Goal: Task Accomplishment & Management: Manage account settings

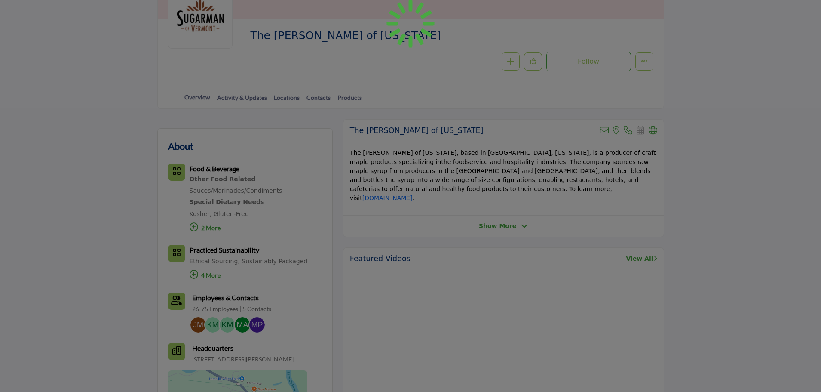
scroll to position [128, 0]
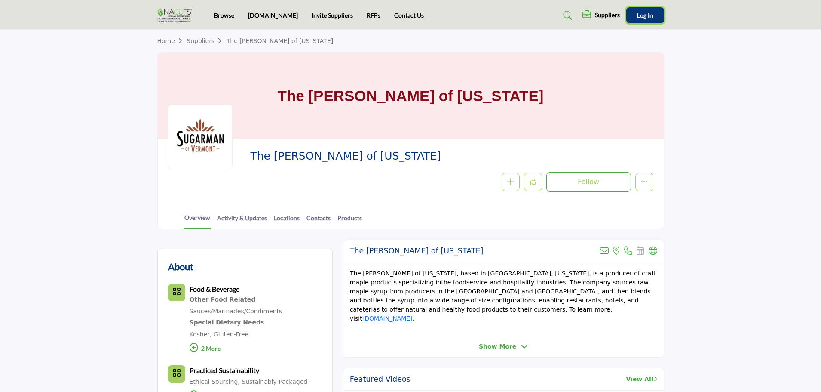
click at [645, 15] on span "Log In" at bounding box center [645, 15] width 16 height 7
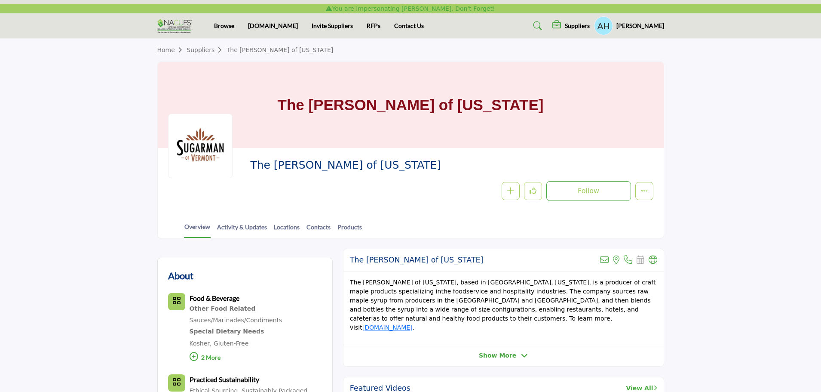
click at [637, 28] on h5 "Adam Herbert" at bounding box center [641, 26] width 48 height 9
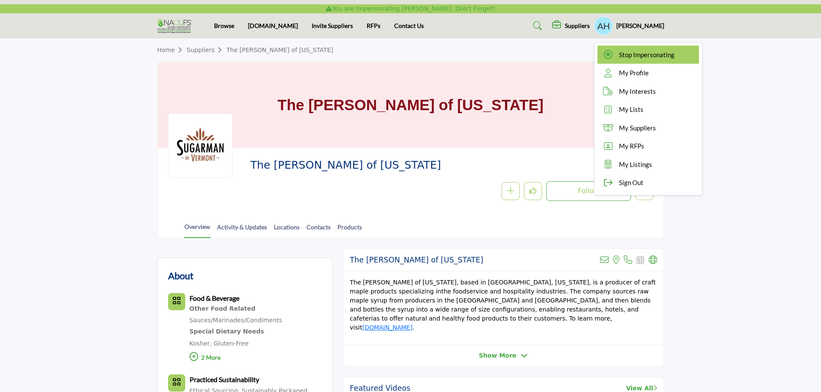
click at [614, 49] on div "Stop Impersonating" at bounding box center [649, 55] width 102 height 18
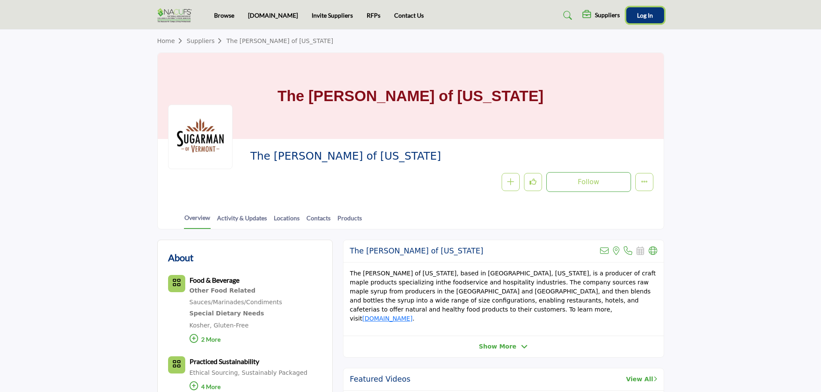
click at [643, 10] on button "Log In" at bounding box center [646, 15] width 38 height 16
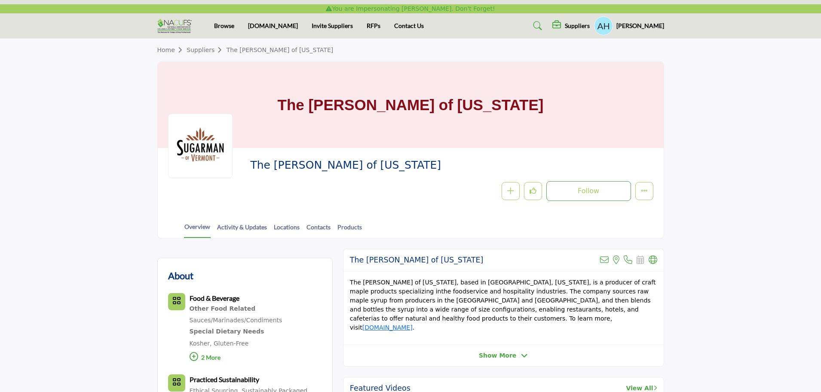
click at [633, 26] on h5 "Adam Herbert" at bounding box center [641, 26] width 48 height 9
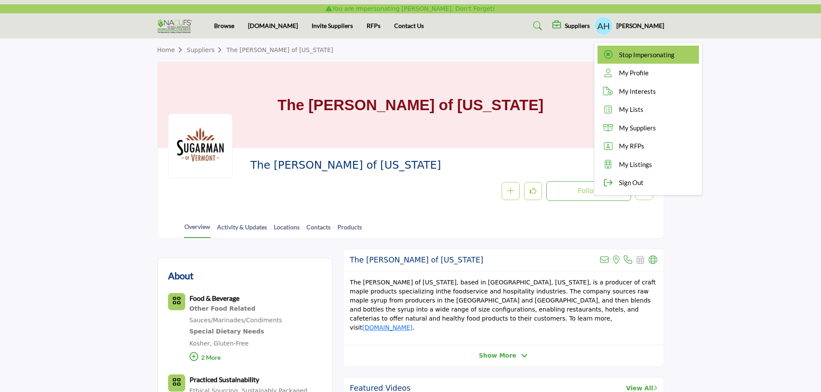
click at [615, 55] on icon at bounding box center [608, 54] width 13 height 9
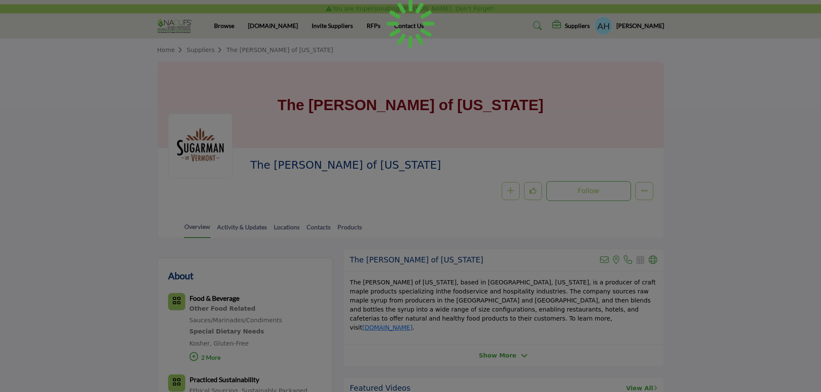
click at [747, 214] on div at bounding box center [410, 196] width 821 height 392
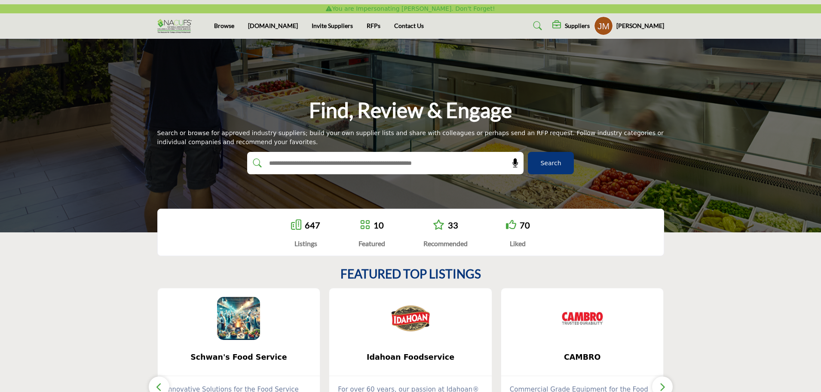
click at [563, 25] on icon at bounding box center [558, 25] width 10 height 9
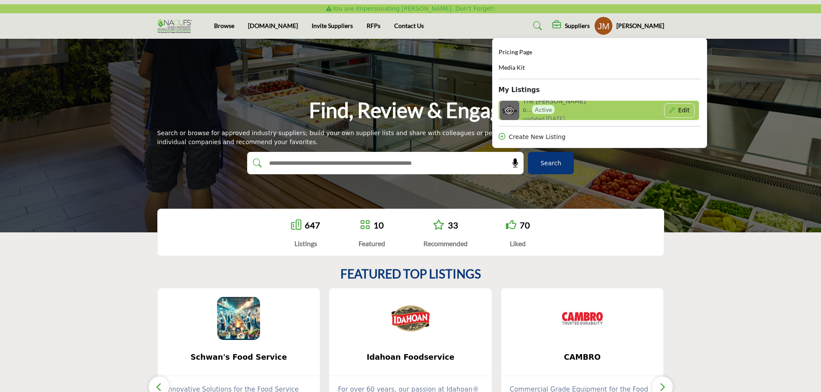
click at [548, 107] on h6 "The Sugarman o... Active" at bounding box center [563, 106] width 80 height 16
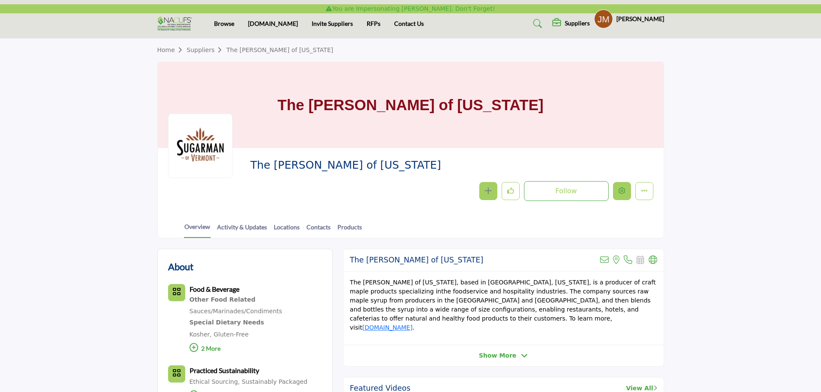
click at [627, 195] on button "Edit company" at bounding box center [622, 191] width 18 height 18
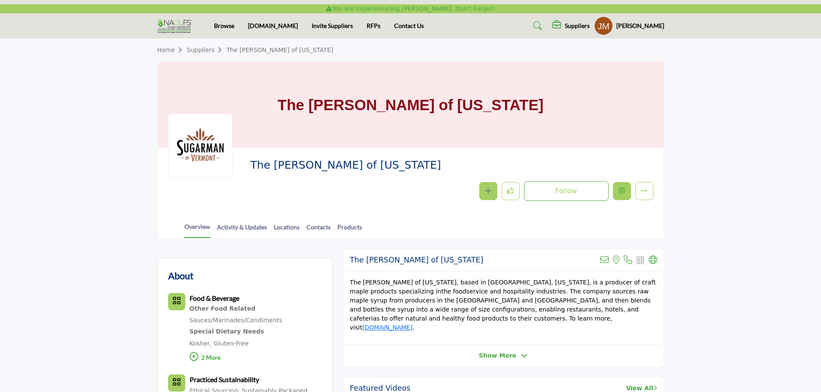
click at [627, 195] on button "Edit company" at bounding box center [622, 191] width 18 height 18
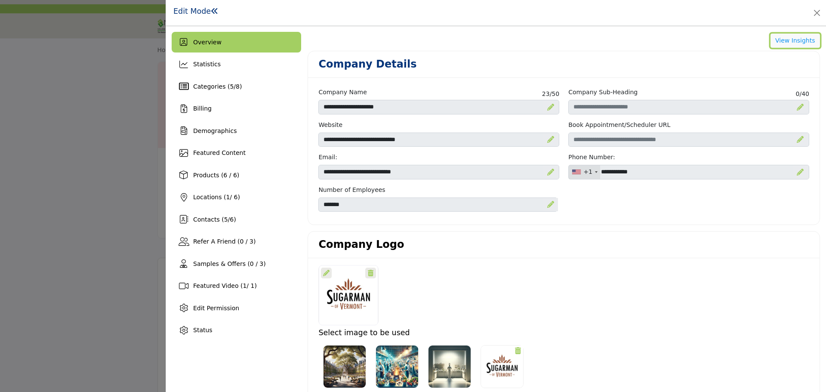
click at [777, 38] on button "View Insights" at bounding box center [794, 41] width 49 height 15
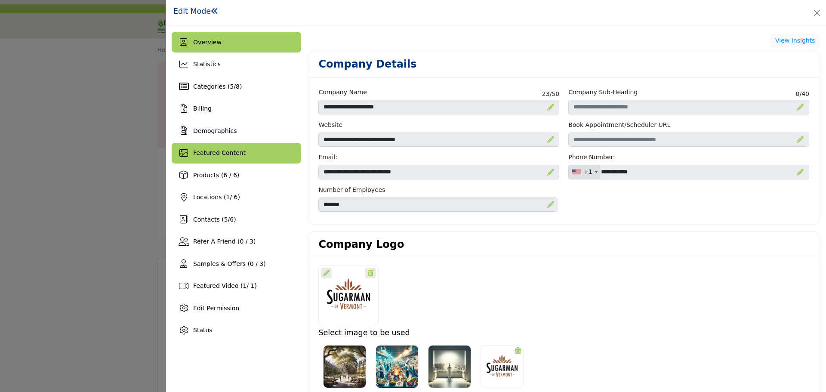
click at [240, 159] on div "Featured Content" at bounding box center [236, 153] width 129 height 21
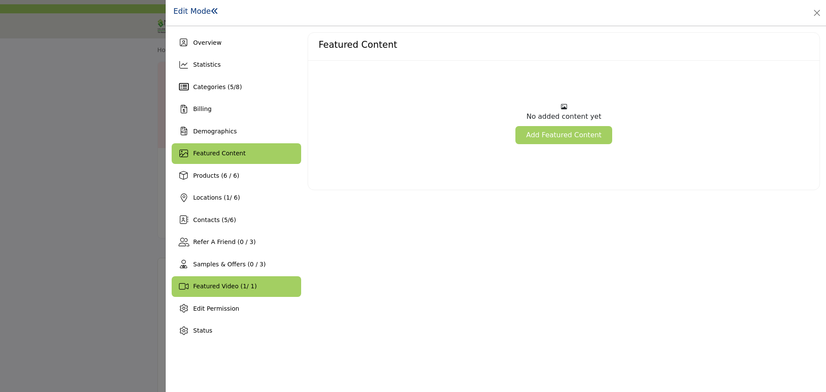
click at [231, 285] on span "Featured Video ( 1 / 1)" at bounding box center [225, 286] width 64 height 7
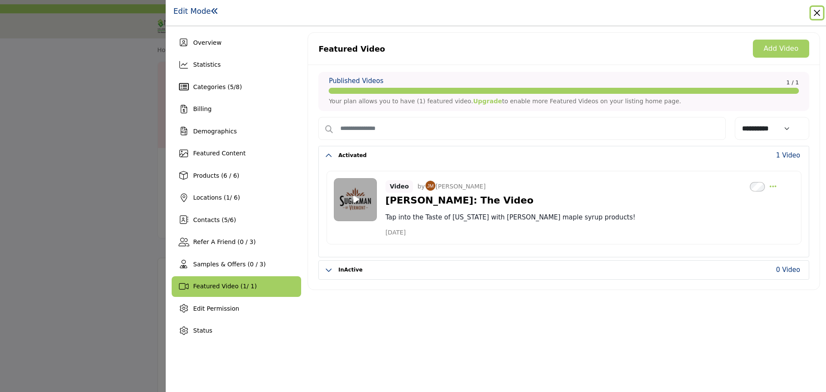
click at [816, 15] on button "Close" at bounding box center [817, 13] width 12 height 12
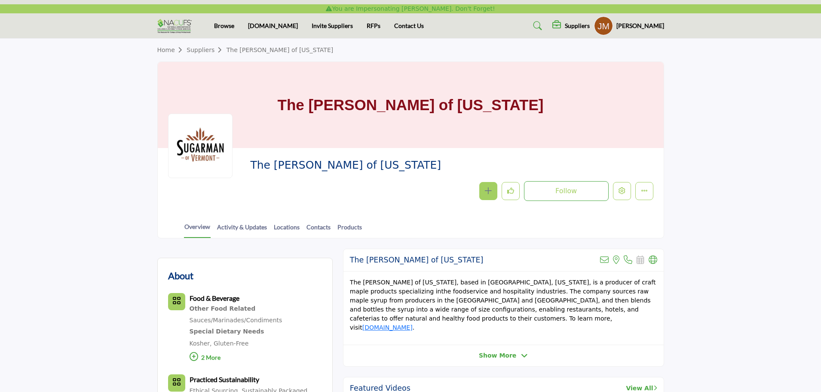
scroll to position [343, 0]
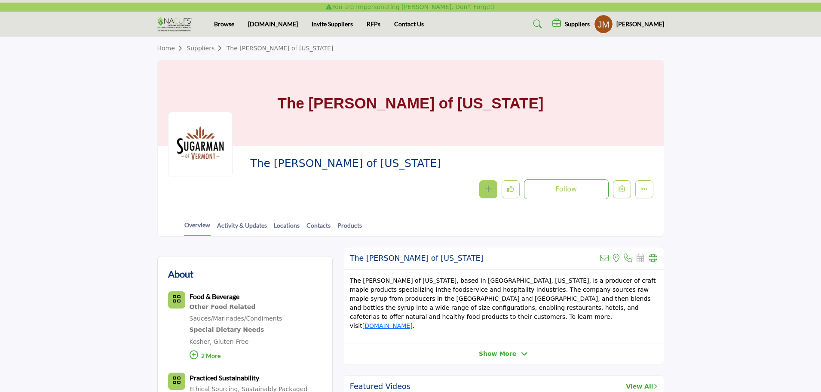
scroll to position [0, 0]
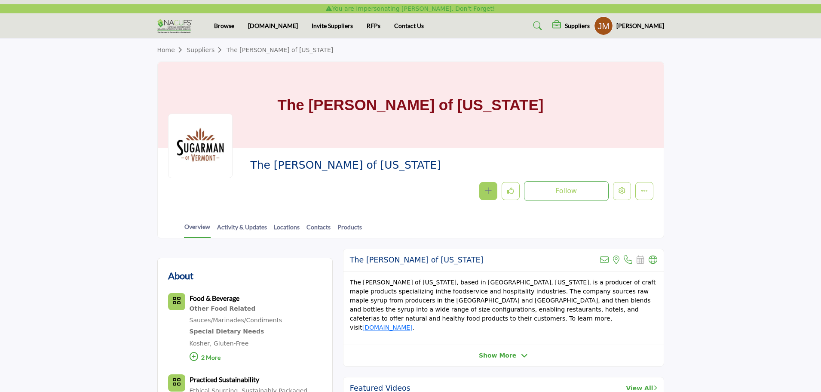
click at [302, 168] on span "The Sugarman of Vermont" at bounding box center [347, 165] width 194 height 14
copy div "The Sugarman of Vermont"
click at [645, 24] on h5 "John Moriarty" at bounding box center [641, 26] width 48 height 9
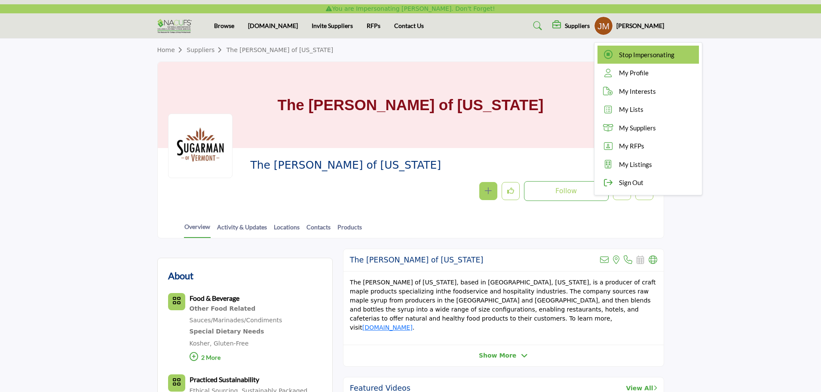
click at [615, 58] on icon at bounding box center [608, 54] width 13 height 9
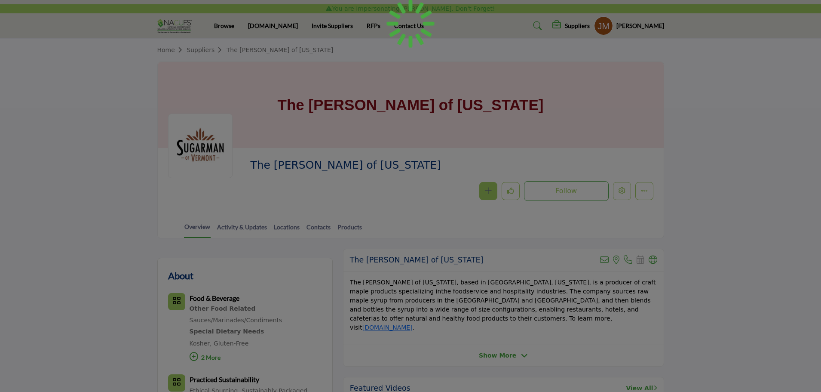
click at [629, 25] on div at bounding box center [410, 196] width 821 height 392
click at [618, 22] on div at bounding box center [410, 196] width 821 height 392
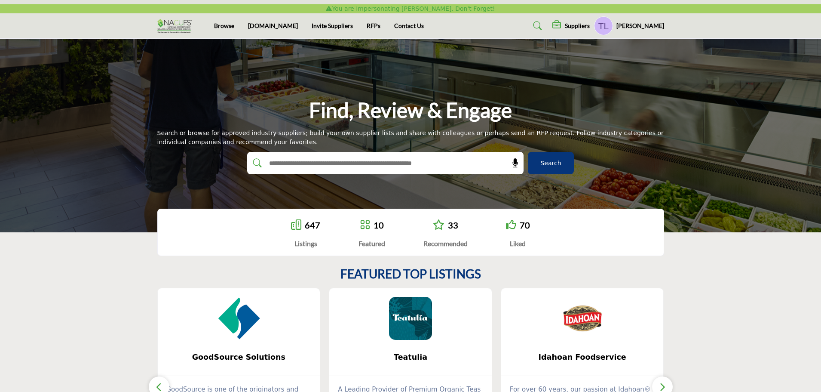
click at [563, 23] on icon at bounding box center [558, 25] width 10 height 9
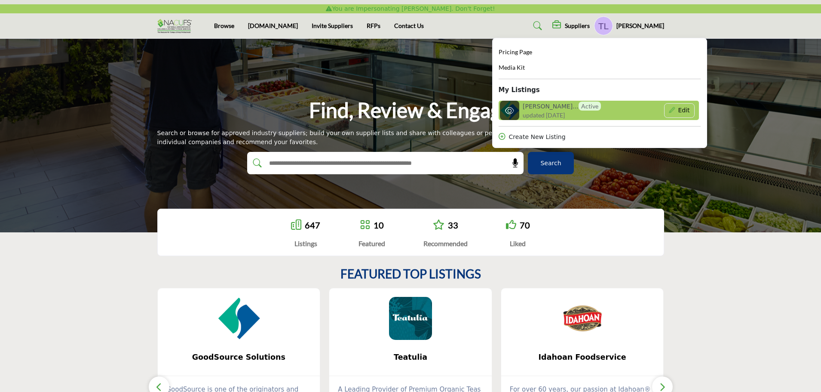
click at [548, 102] on h6 "GoodSource Sol... Active" at bounding box center [562, 106] width 78 height 9
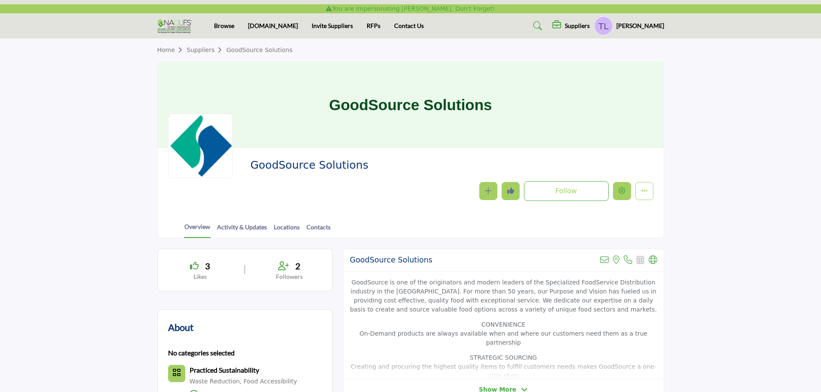
click at [621, 191] on icon "Edit company" at bounding box center [622, 190] width 7 height 7
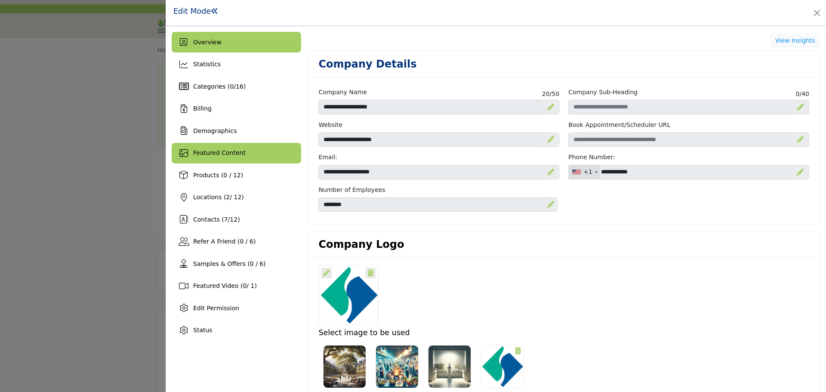
click at [209, 154] on span "Featured Content" at bounding box center [219, 152] width 52 height 7
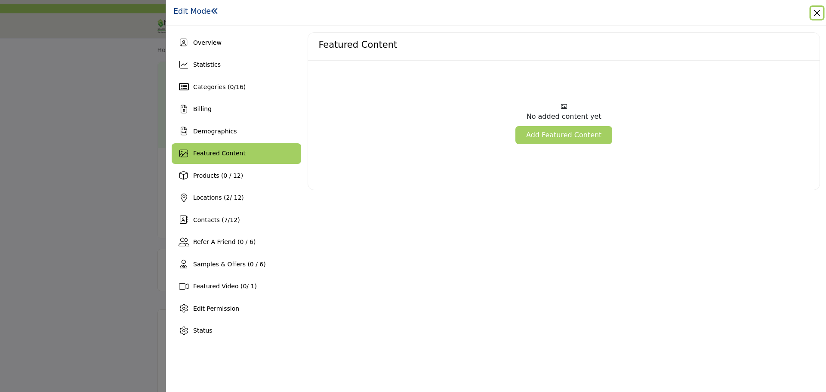
click at [815, 15] on button "Close" at bounding box center [817, 13] width 12 height 12
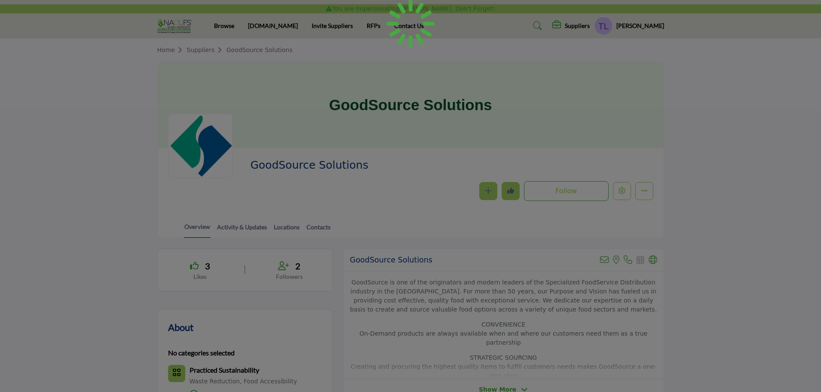
click at [637, 23] on div at bounding box center [410, 196] width 821 height 392
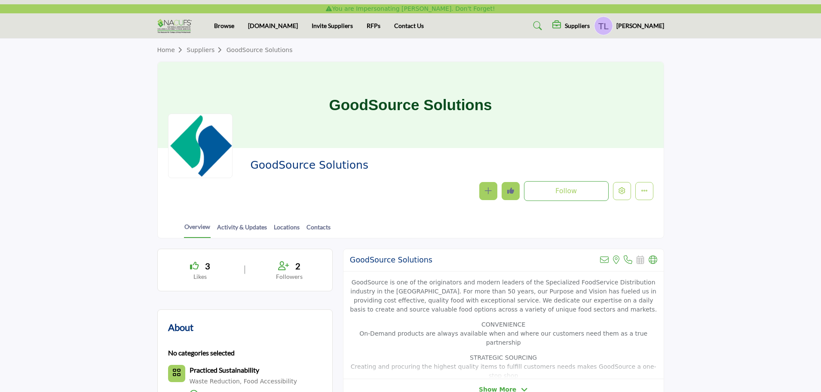
click at [661, 28] on h5 "Tom Lyons" at bounding box center [641, 26] width 48 height 9
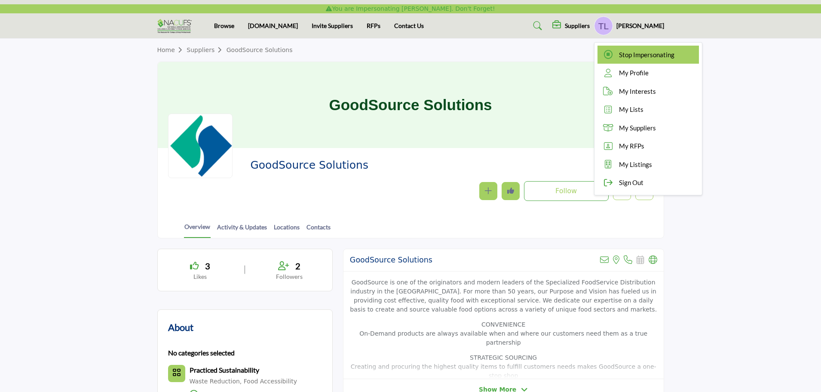
click at [635, 53] on div "Stop Impersonating" at bounding box center [649, 55] width 102 height 18
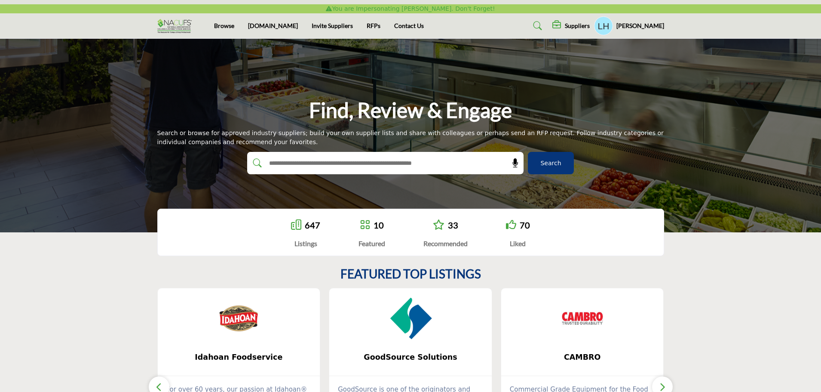
click at [587, 21] on div "Suppliers" at bounding box center [571, 26] width 37 height 10
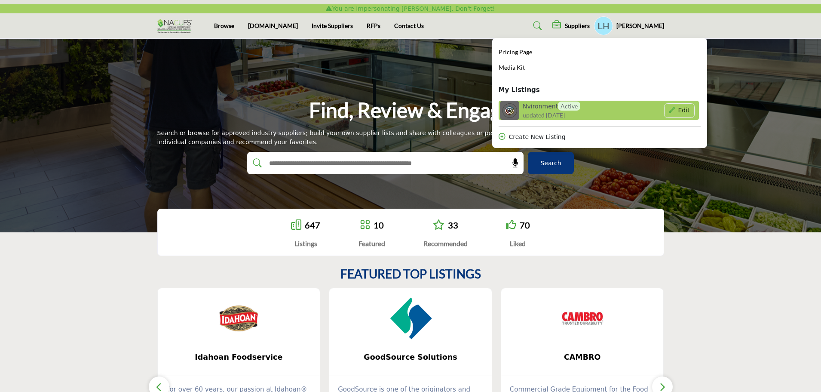
click at [555, 106] on h6 "Nvironment Active" at bounding box center [552, 106] width 58 height 9
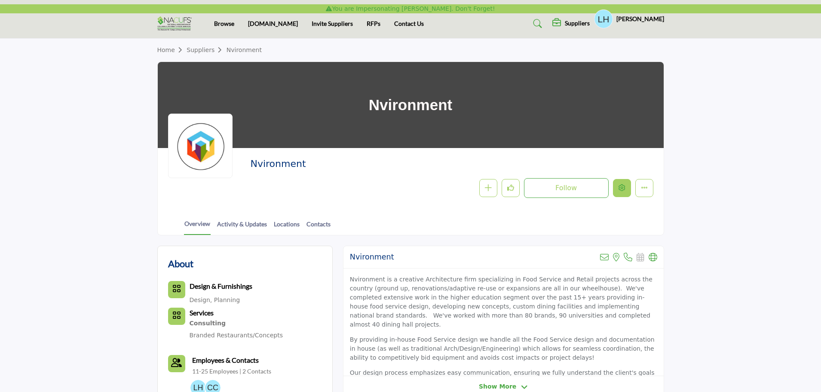
click at [623, 190] on icon "Edit company" at bounding box center [622, 187] width 7 height 7
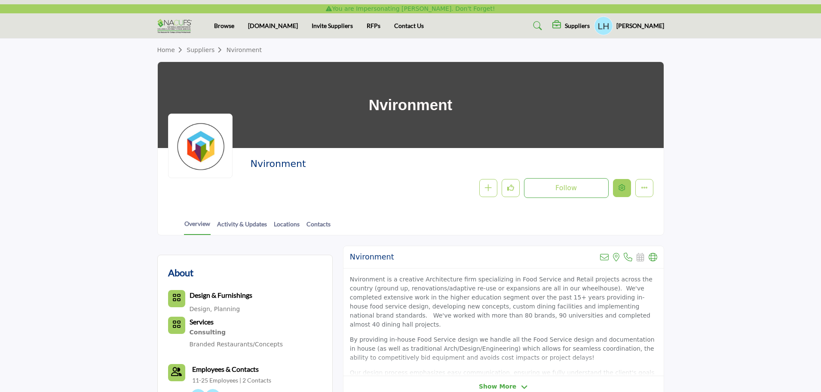
click at [624, 188] on icon "Edit company" at bounding box center [622, 187] width 7 height 7
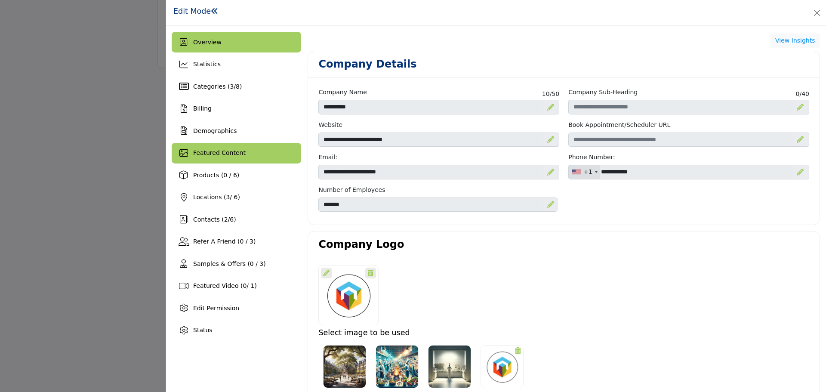
click at [255, 154] on div "Featured Content" at bounding box center [236, 153] width 129 height 21
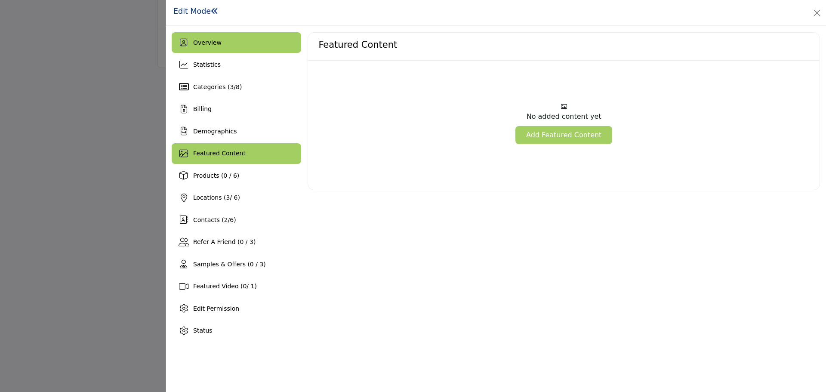
click at [244, 45] on div "Overview" at bounding box center [236, 42] width 129 height 21
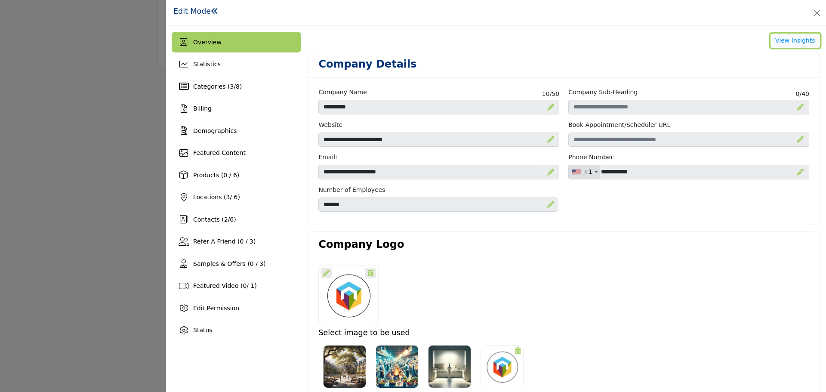
click at [777, 42] on button "View Insights" at bounding box center [794, 41] width 49 height 15
click at [812, 11] on button "Close" at bounding box center [817, 13] width 12 height 12
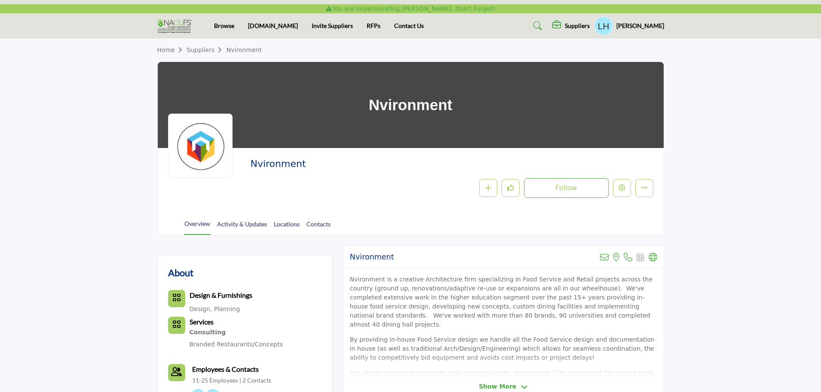
click at [648, 26] on h5 "Liz Hauswald" at bounding box center [641, 26] width 48 height 9
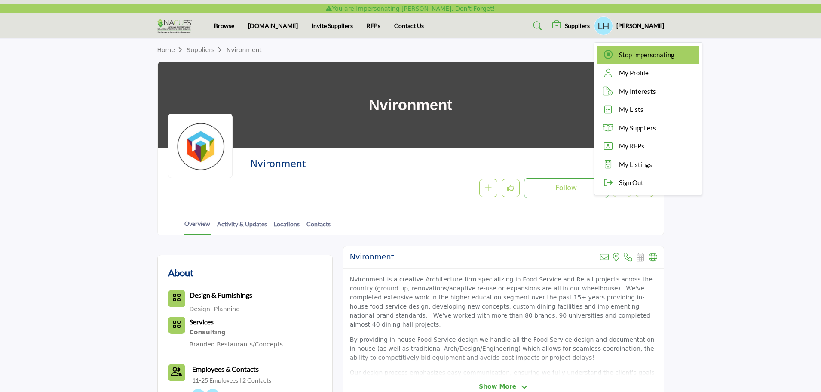
click at [631, 51] on span "Stop Impersonating" at bounding box center [646, 55] width 55 height 10
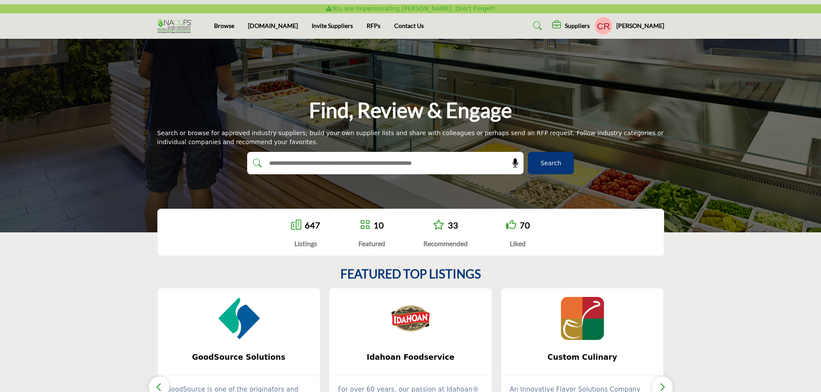
click at [572, 27] on h5 "Suppliers" at bounding box center [577, 26] width 25 height 8
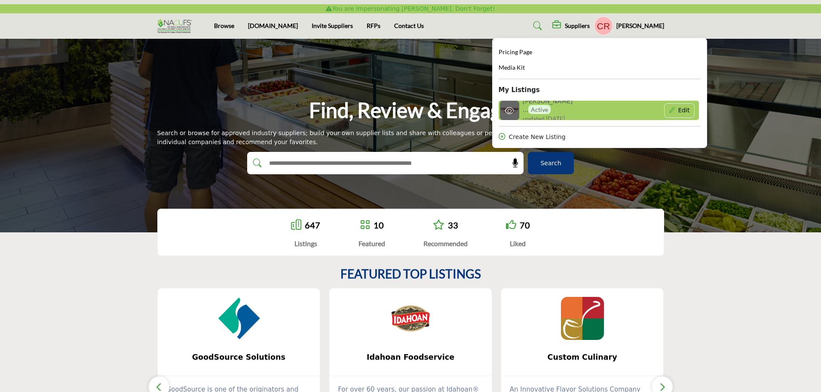
click at [530, 114] on span "updated [DATE]" at bounding box center [544, 118] width 42 height 9
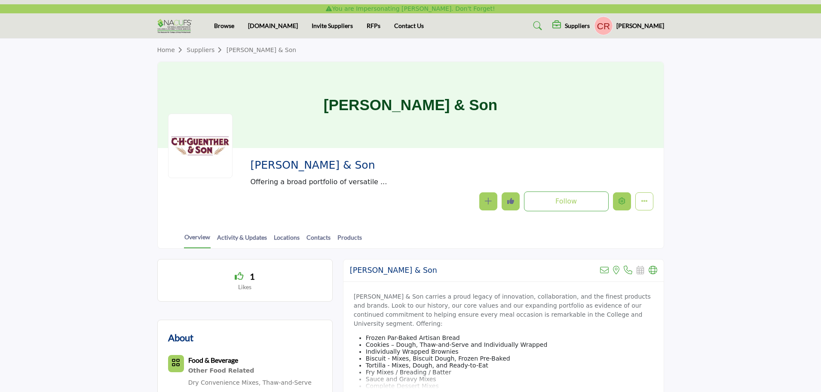
click at [621, 207] on button "Edit company" at bounding box center [622, 201] width 18 height 18
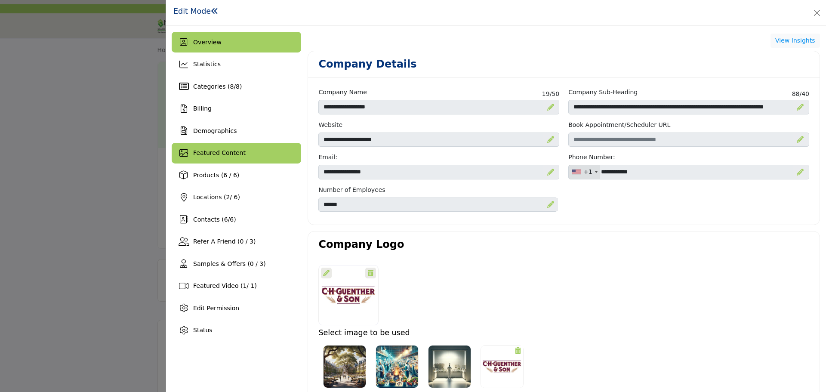
click at [243, 154] on div "Featured Content" at bounding box center [236, 153] width 129 height 21
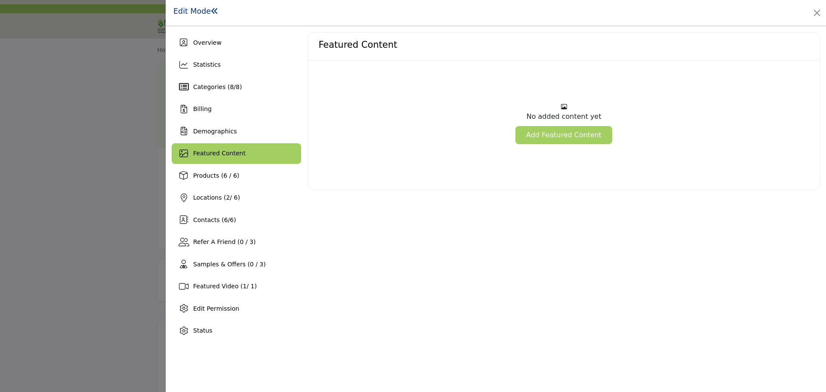
click at [498, 255] on div "Featured Content No added content yet Add Featured Content" at bounding box center [564, 186] width 512 height 309
click at [227, 46] on div "Overview" at bounding box center [236, 42] width 129 height 21
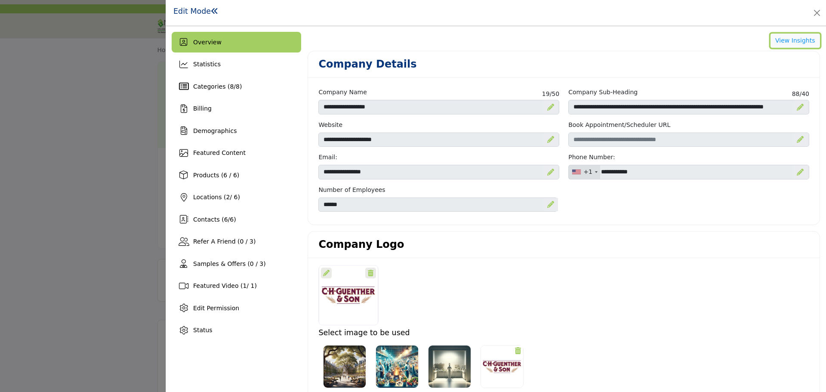
click at [802, 42] on button "View Insights" at bounding box center [794, 41] width 49 height 15
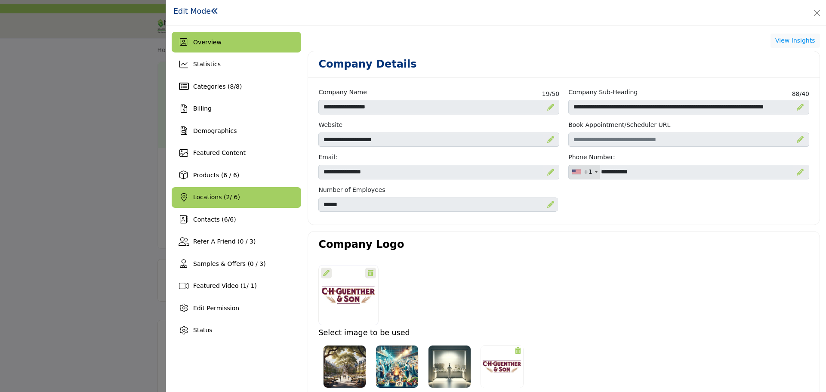
click at [205, 190] on div "Locations ( 2 / 6)" at bounding box center [236, 197] width 129 height 21
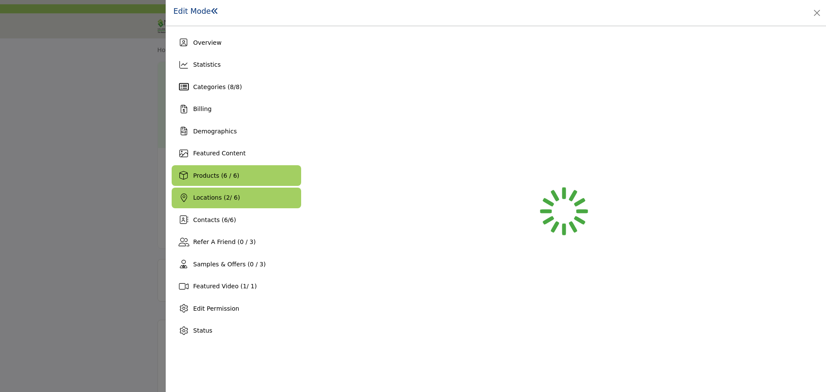
click at [222, 175] on span "Products (6 / 6)" at bounding box center [216, 175] width 46 height 7
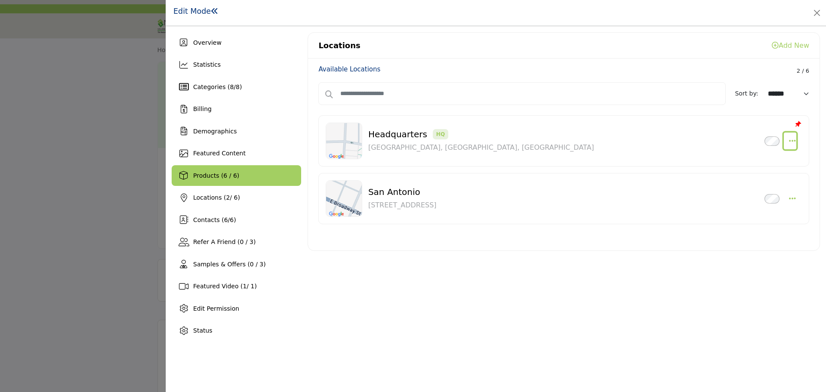
click at [792, 137] on icon "button" at bounding box center [792, 141] width 7 height 8
click at [569, 338] on div "Locations Add New Available Locations 2 / 6 Sort by: ****** HQ" at bounding box center [564, 186] width 512 height 309
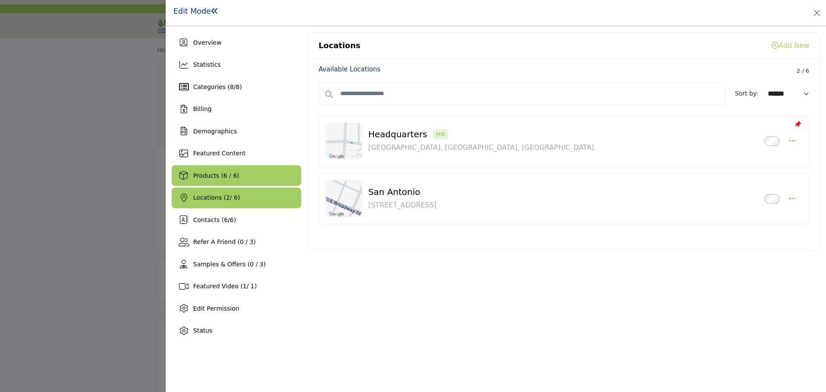
click at [229, 198] on span "Locations ( 2 / 6)" at bounding box center [216, 197] width 47 height 7
click at [237, 179] on div "Products (6 / 6)" at bounding box center [236, 175] width 129 height 21
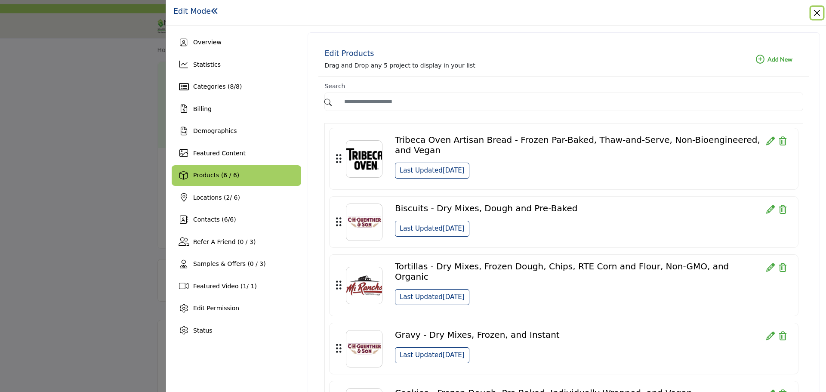
click at [820, 11] on button "Close" at bounding box center [817, 13] width 12 height 12
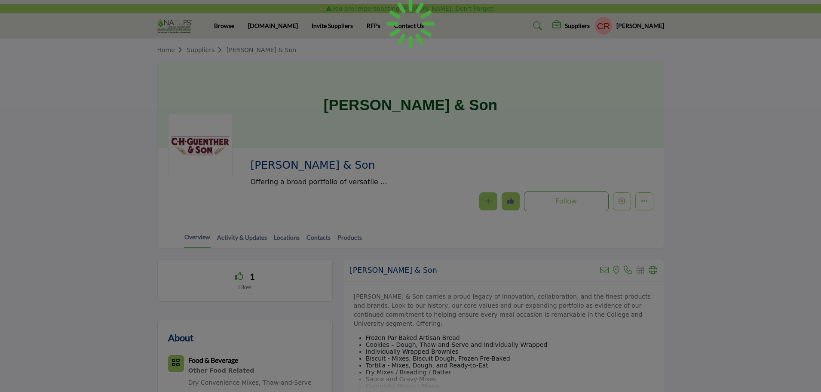
click at [642, 23] on div at bounding box center [410, 196] width 821 height 392
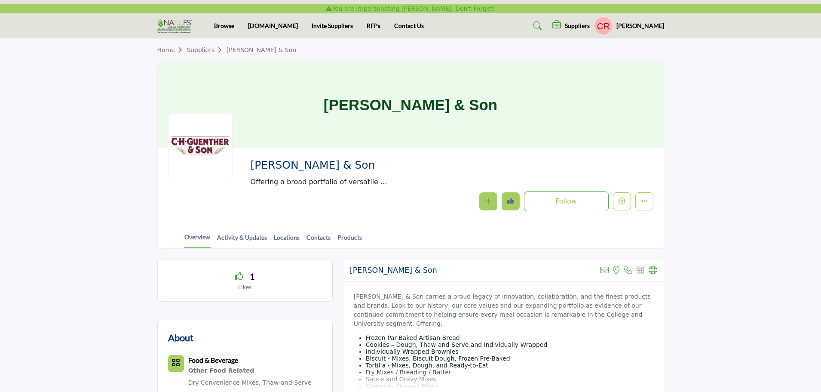
click at [642, 26] on h5 "Cheli Rodriguez" at bounding box center [641, 26] width 48 height 9
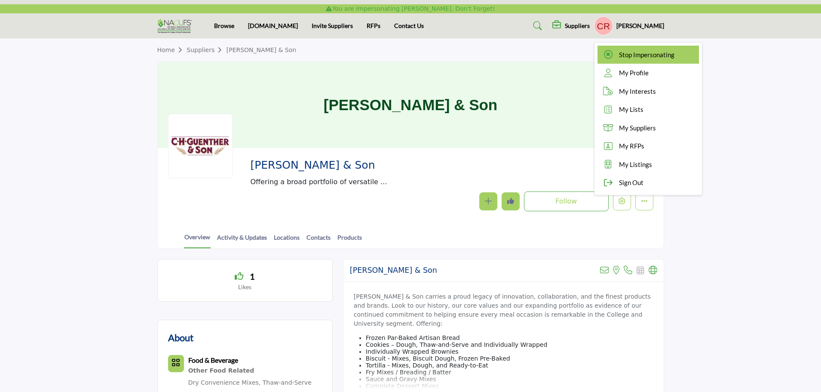
click at [631, 52] on span "Stop Impersonating" at bounding box center [646, 55] width 55 height 10
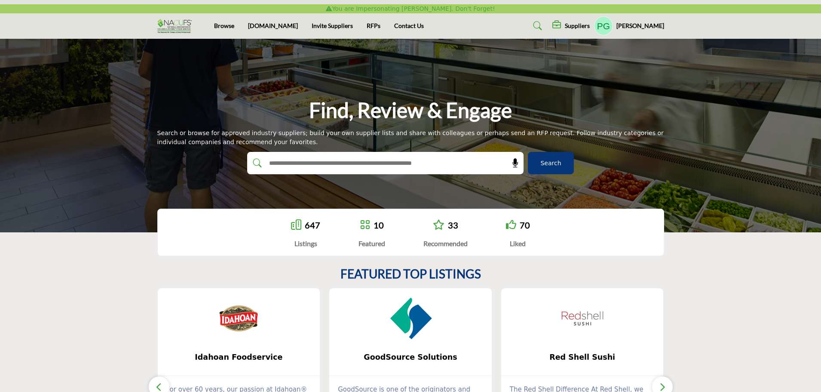
click at [590, 28] on h5 "Suppliers" at bounding box center [577, 26] width 25 height 8
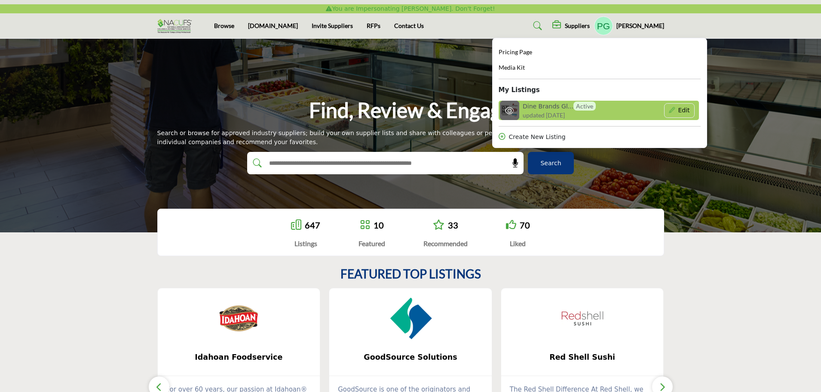
click at [596, 109] on span "Active" at bounding box center [585, 106] width 22 height 9
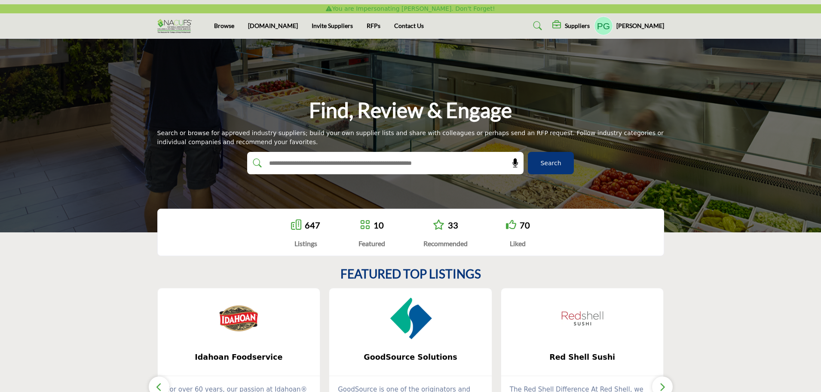
scroll to position [27, 0]
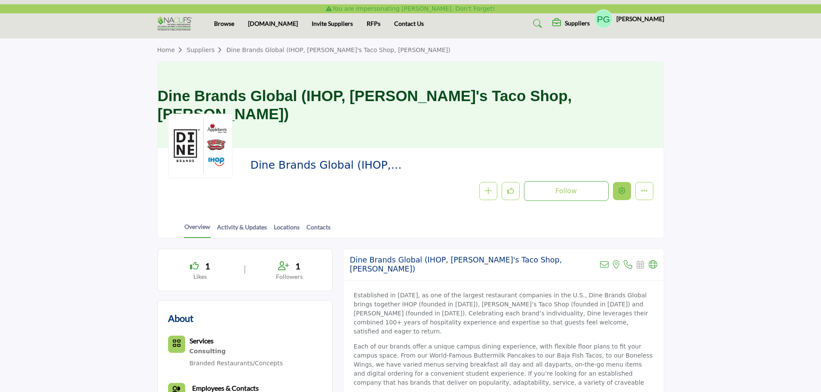
click at [0, 0] on div at bounding box center [0, 0] width 0 height 0
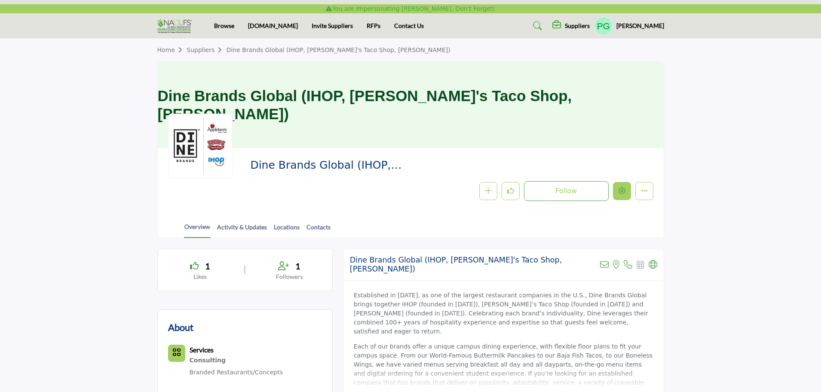
click at [618, 187] on button "Edit company" at bounding box center [622, 191] width 18 height 18
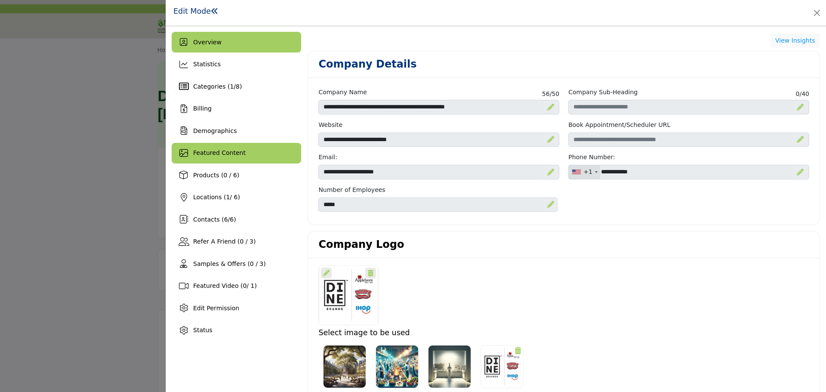
click at [229, 143] on div "Featured Content" at bounding box center [236, 153] width 129 height 21
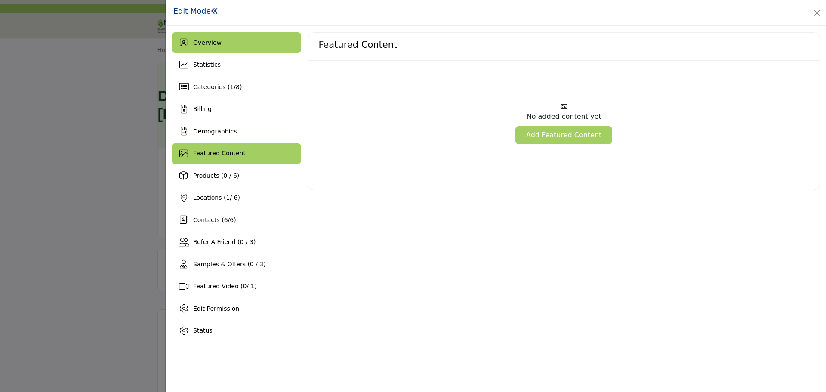
click at [217, 46] on span "Overview" at bounding box center [207, 42] width 28 height 7
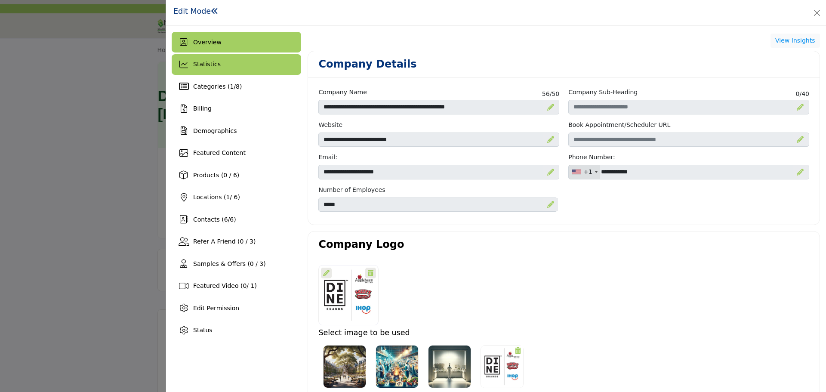
click at [226, 69] on div "Statistics" at bounding box center [236, 64] width 129 height 21
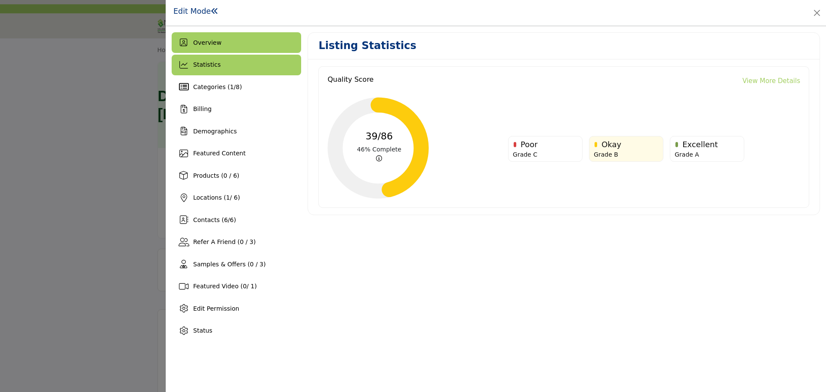
click at [246, 43] on div "Overview" at bounding box center [236, 42] width 129 height 21
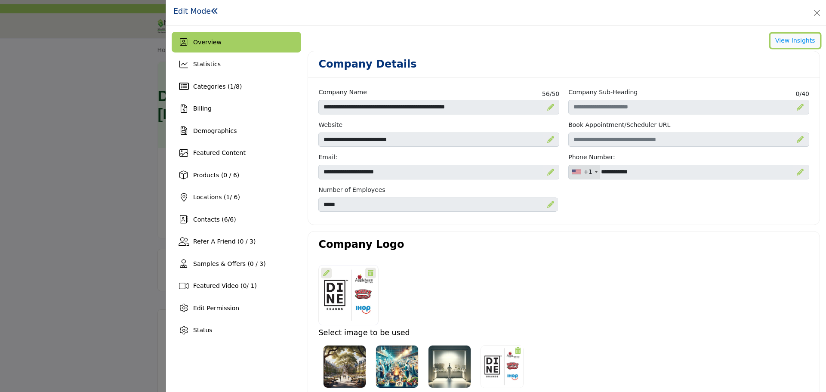
click at [787, 40] on button "View Insights" at bounding box center [794, 41] width 49 height 15
